Goal: Task Accomplishment & Management: Manage account settings

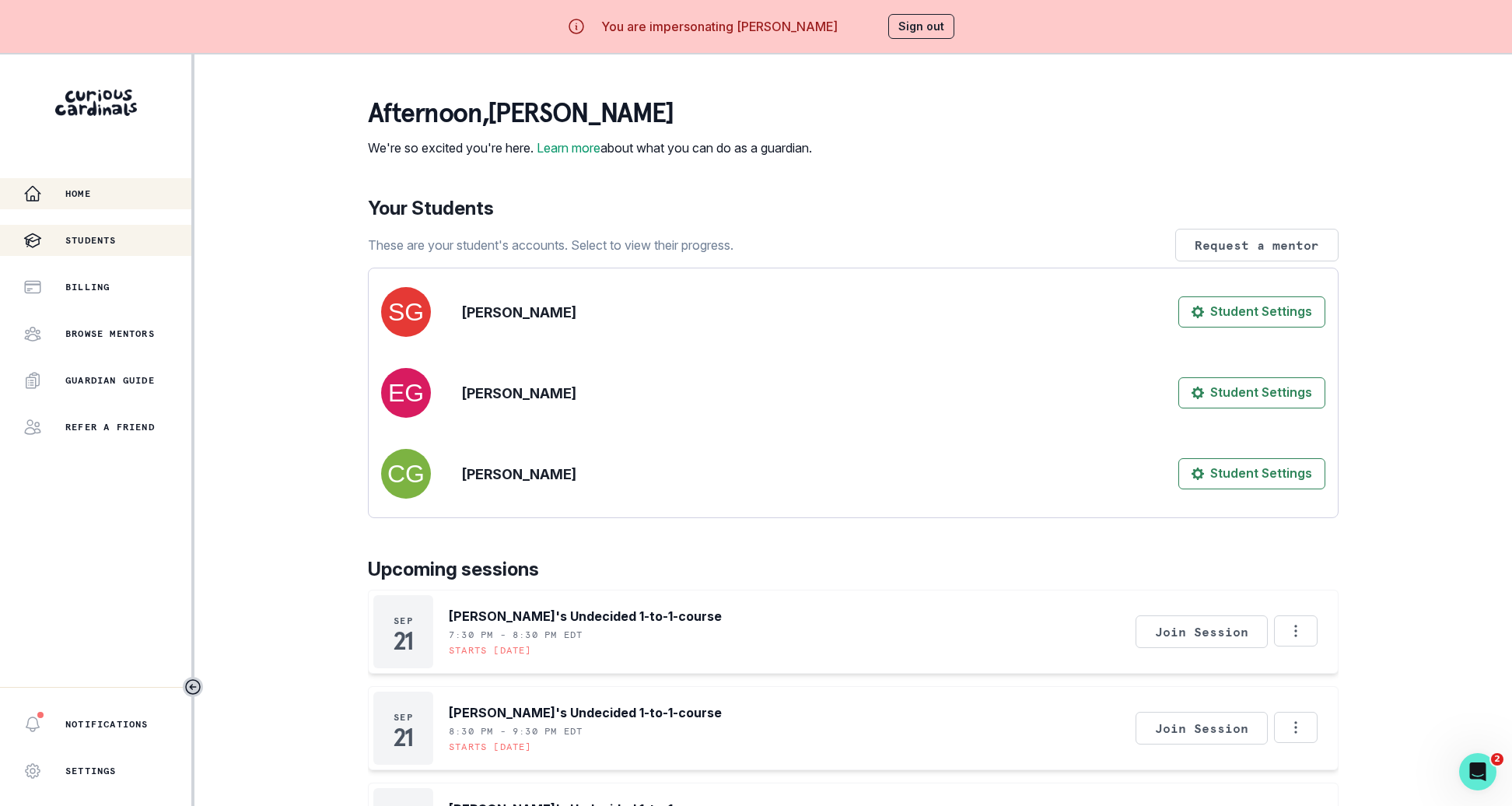
click at [117, 238] on p "Students" at bounding box center [91, 240] width 51 height 12
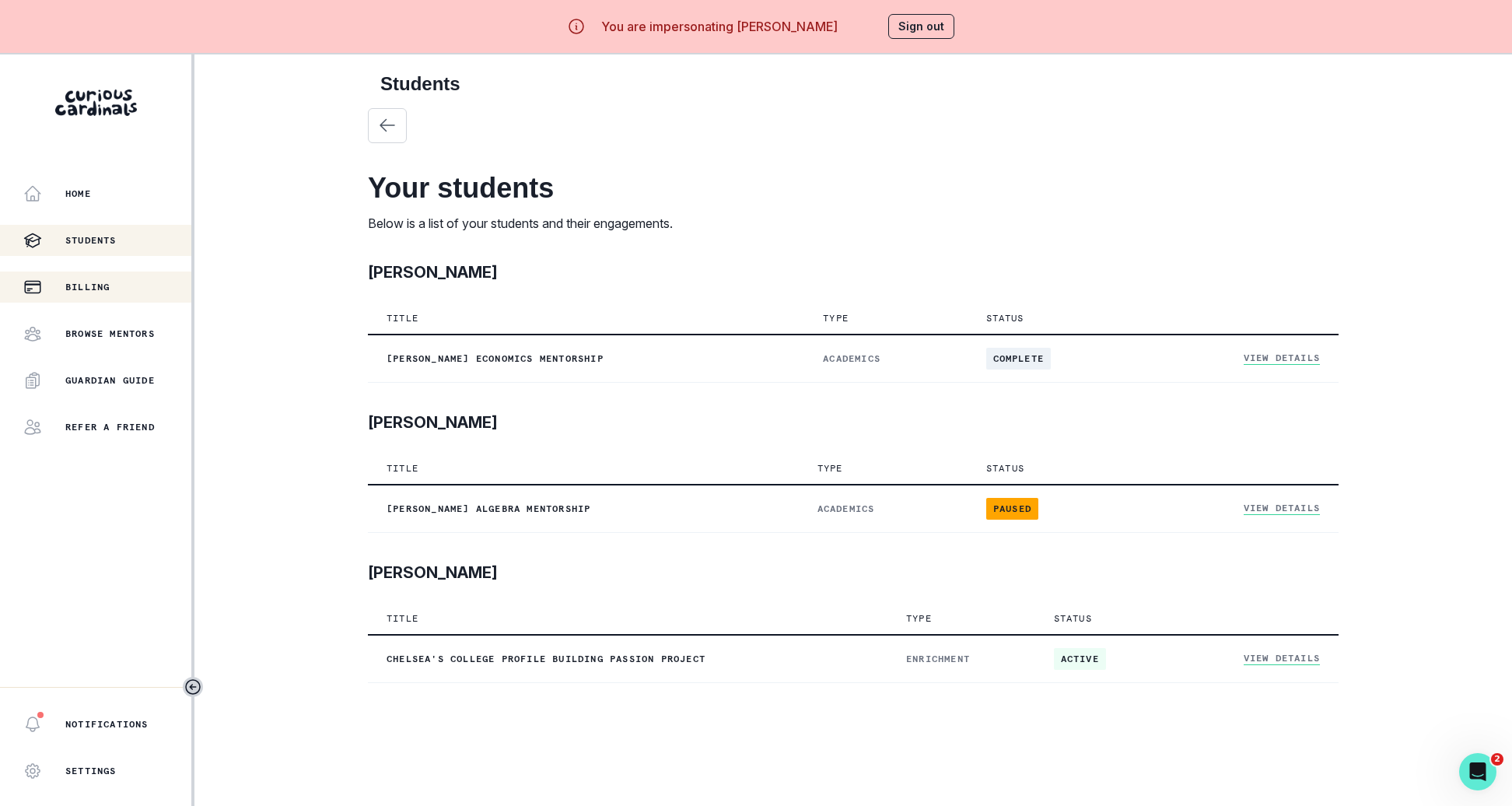
click at [122, 293] on div "Billing" at bounding box center [107, 286] width 168 height 19
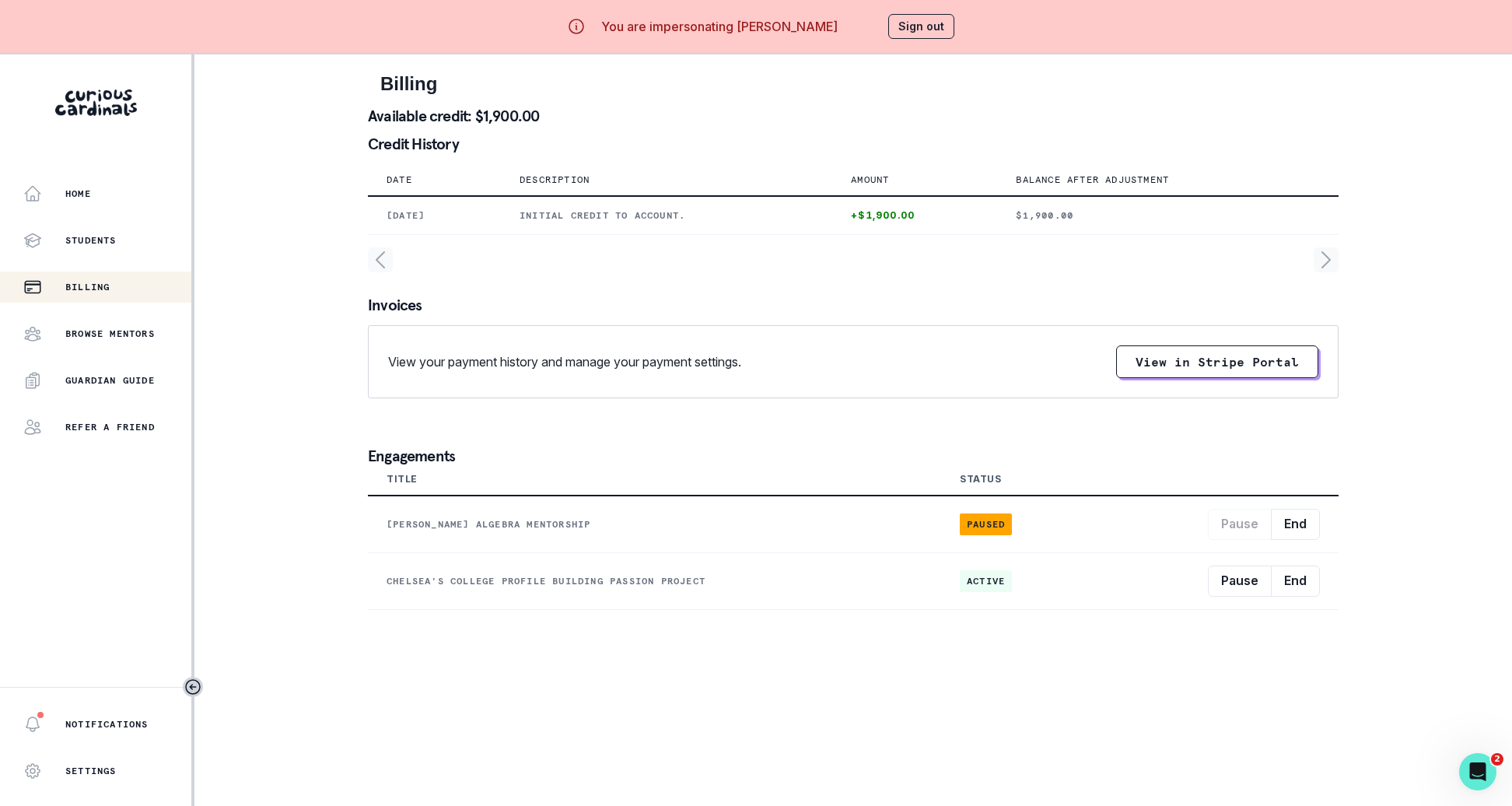
click at [900, 28] on button "Sign out" at bounding box center [921, 26] width 67 height 25
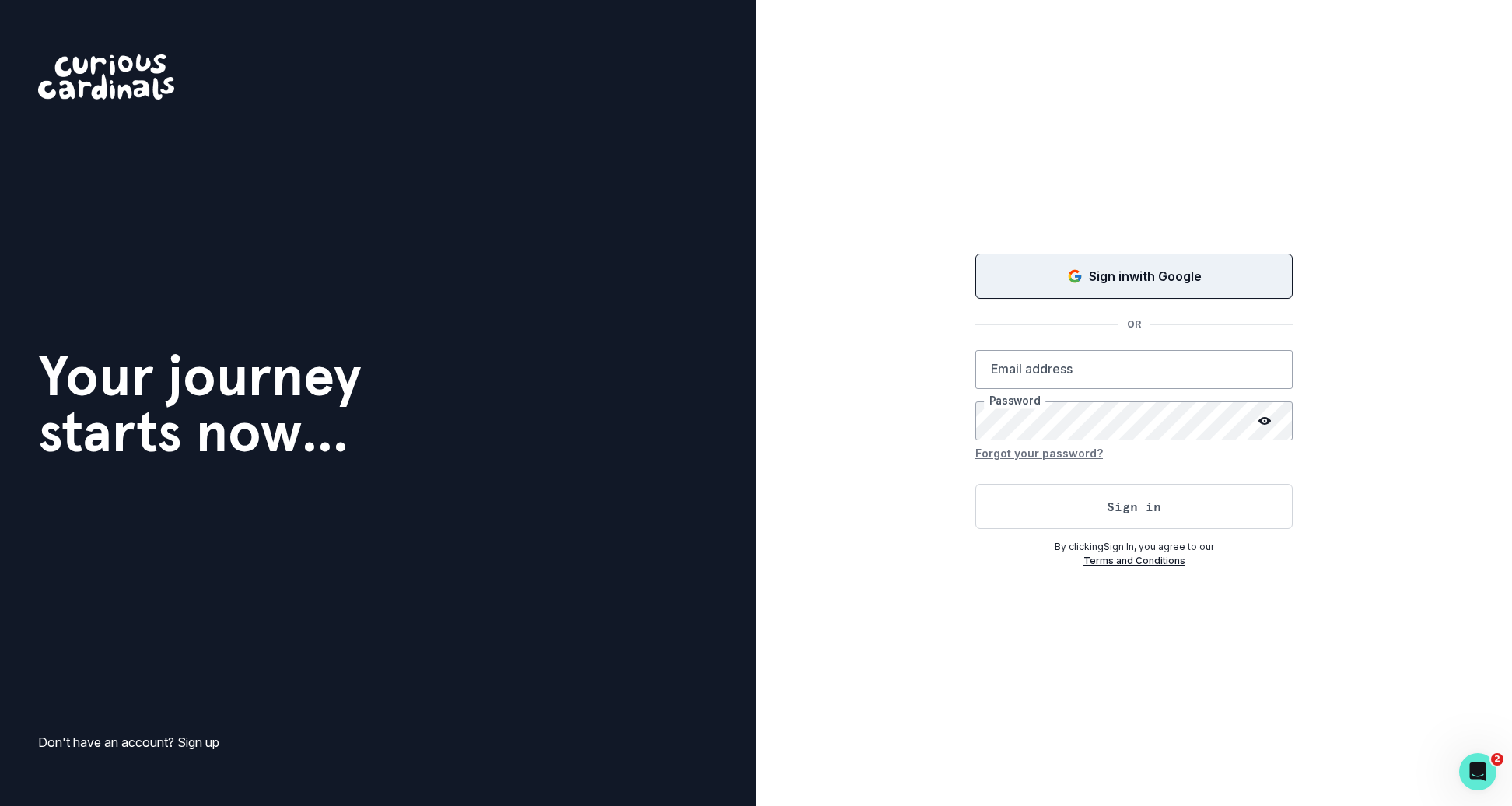
click at [1026, 275] on div "Sign in with Google" at bounding box center [1134, 276] width 278 height 19
